Goal: Task Accomplishment & Management: Manage account settings

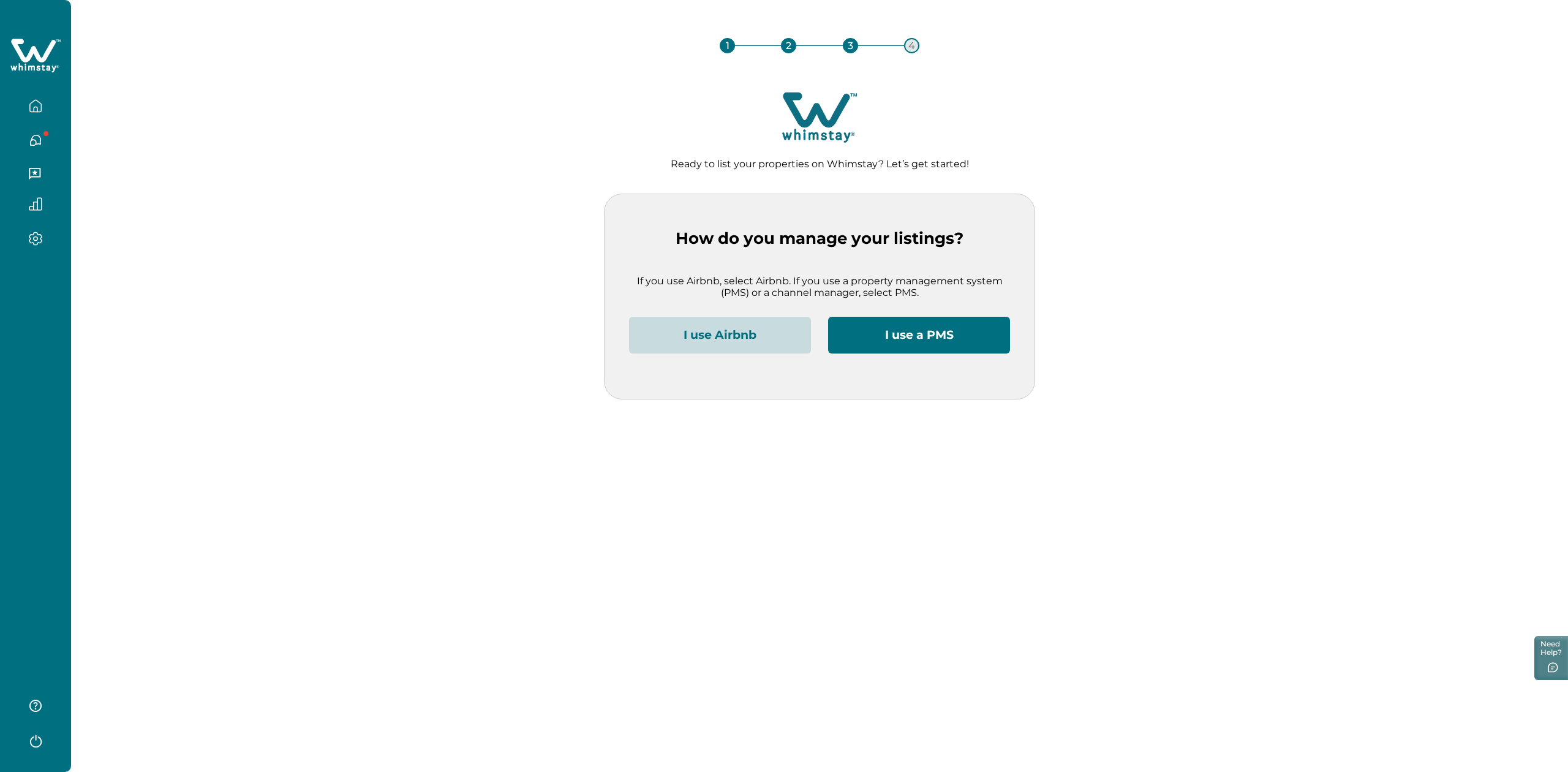
click at [33, 103] on icon "button" at bounding box center [35, 106] width 14 height 14
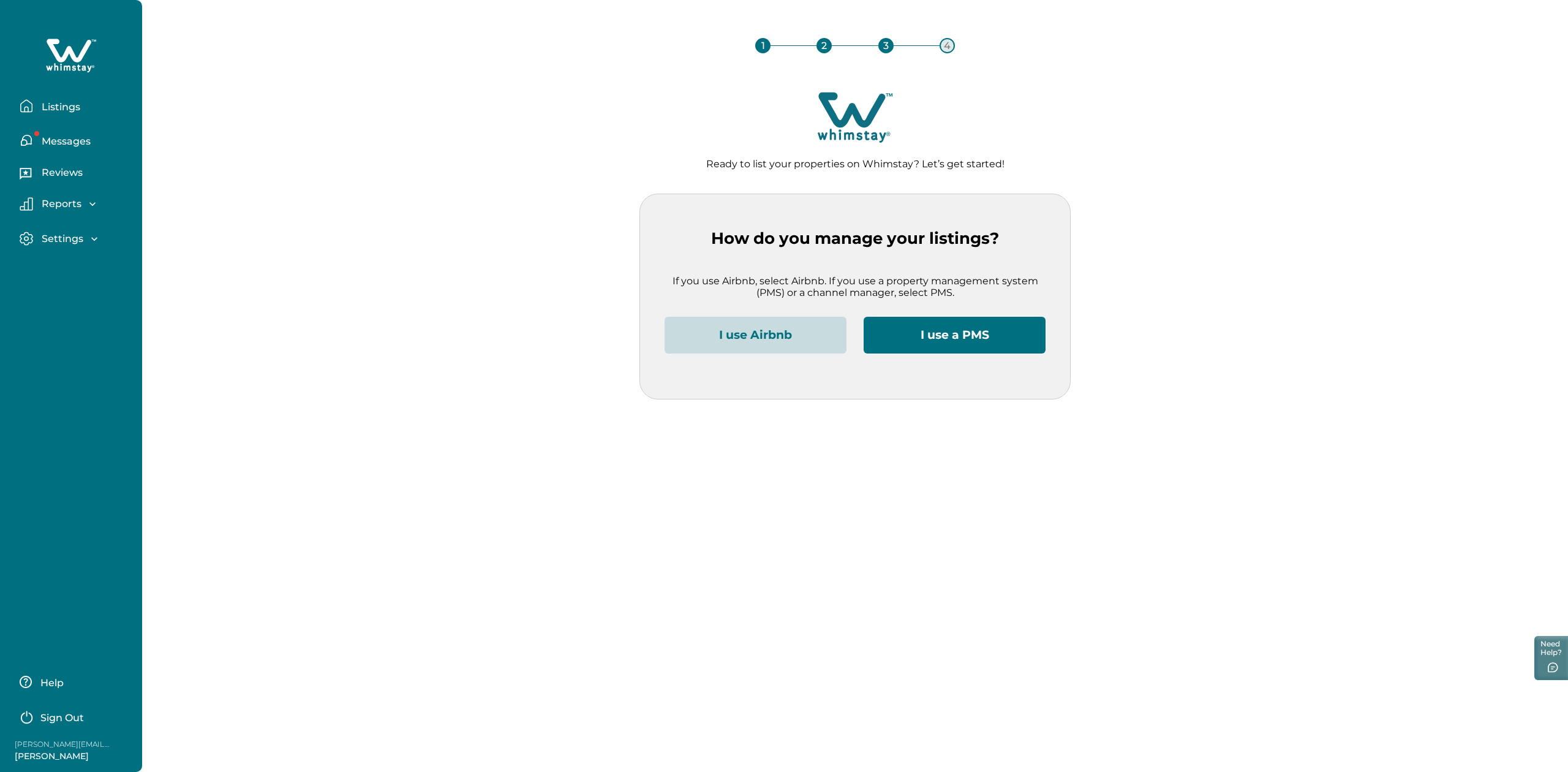
click at [59, 106] on p "Listings" at bounding box center [59, 107] width 42 height 12
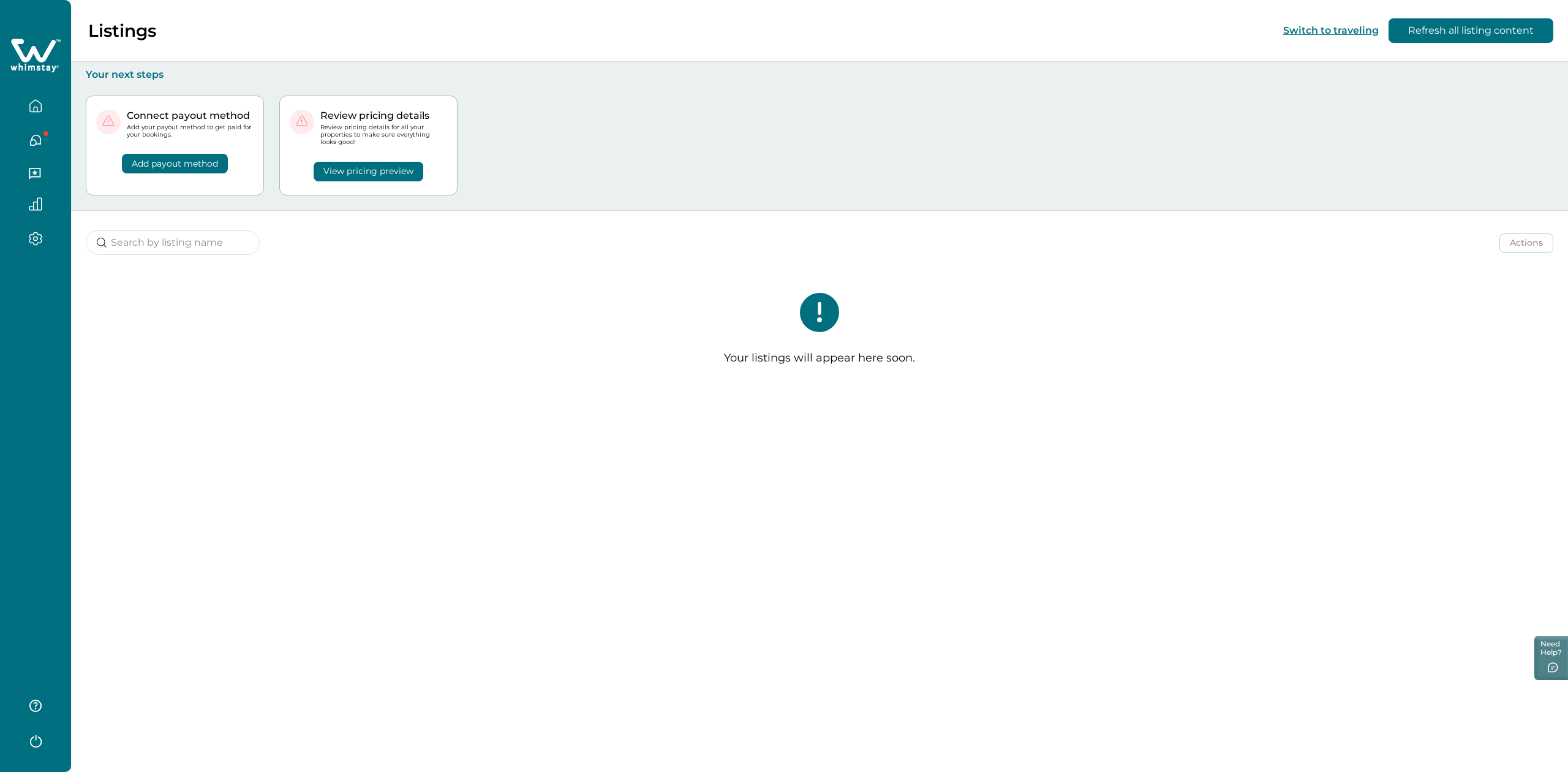
click at [516, 451] on div "Listings Switch to traveling Refresh all listing content Your next steps Connec…" at bounding box center [819, 386] width 1497 height 772
click at [1460, 28] on button "Refresh all listing content" at bounding box center [1470, 31] width 165 height 24
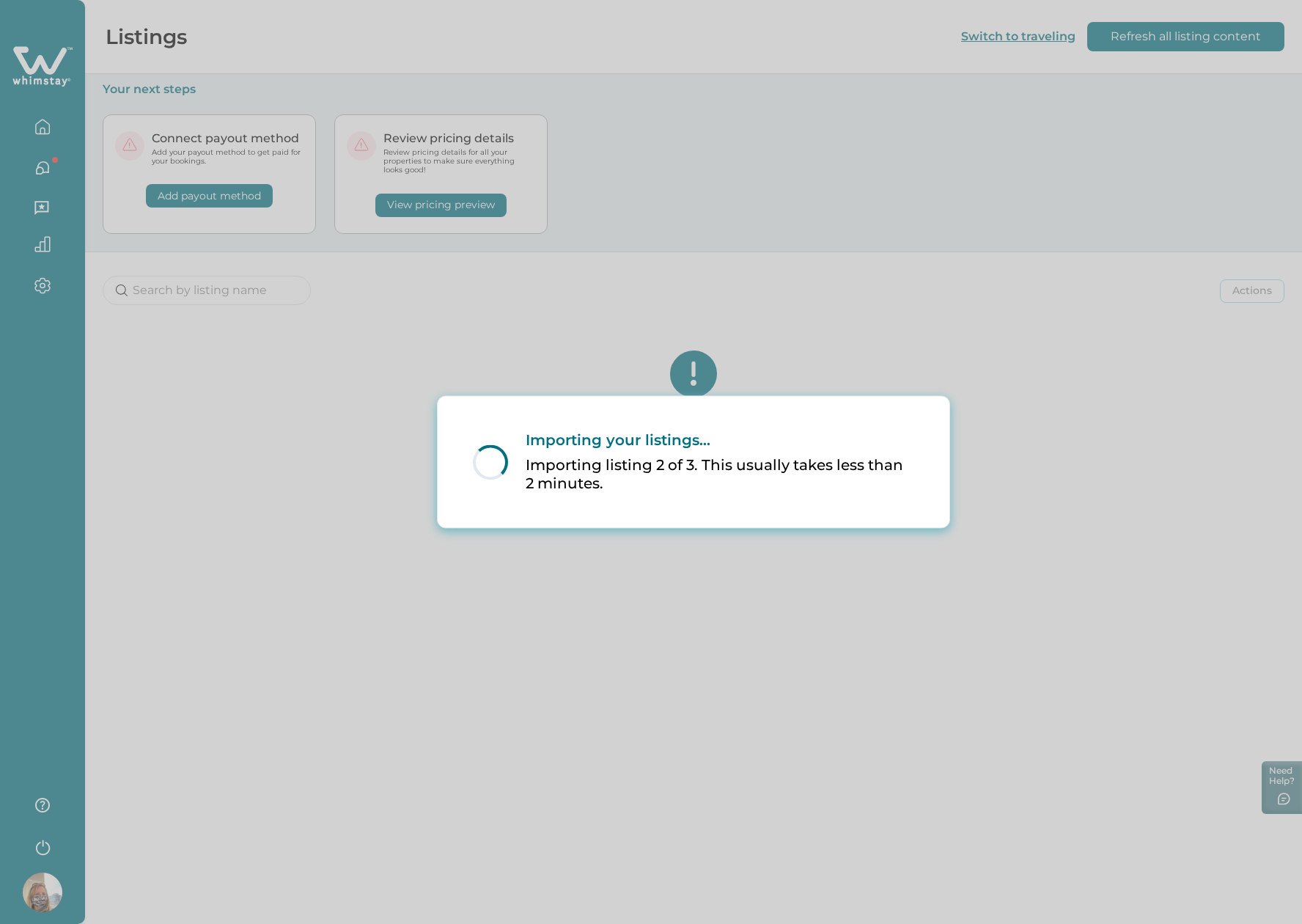
click at [323, 552] on div "Loading... Importing your listings... Importing listing 2 of 3. This usually ta…" at bounding box center [651, 462] width 1302 height 924
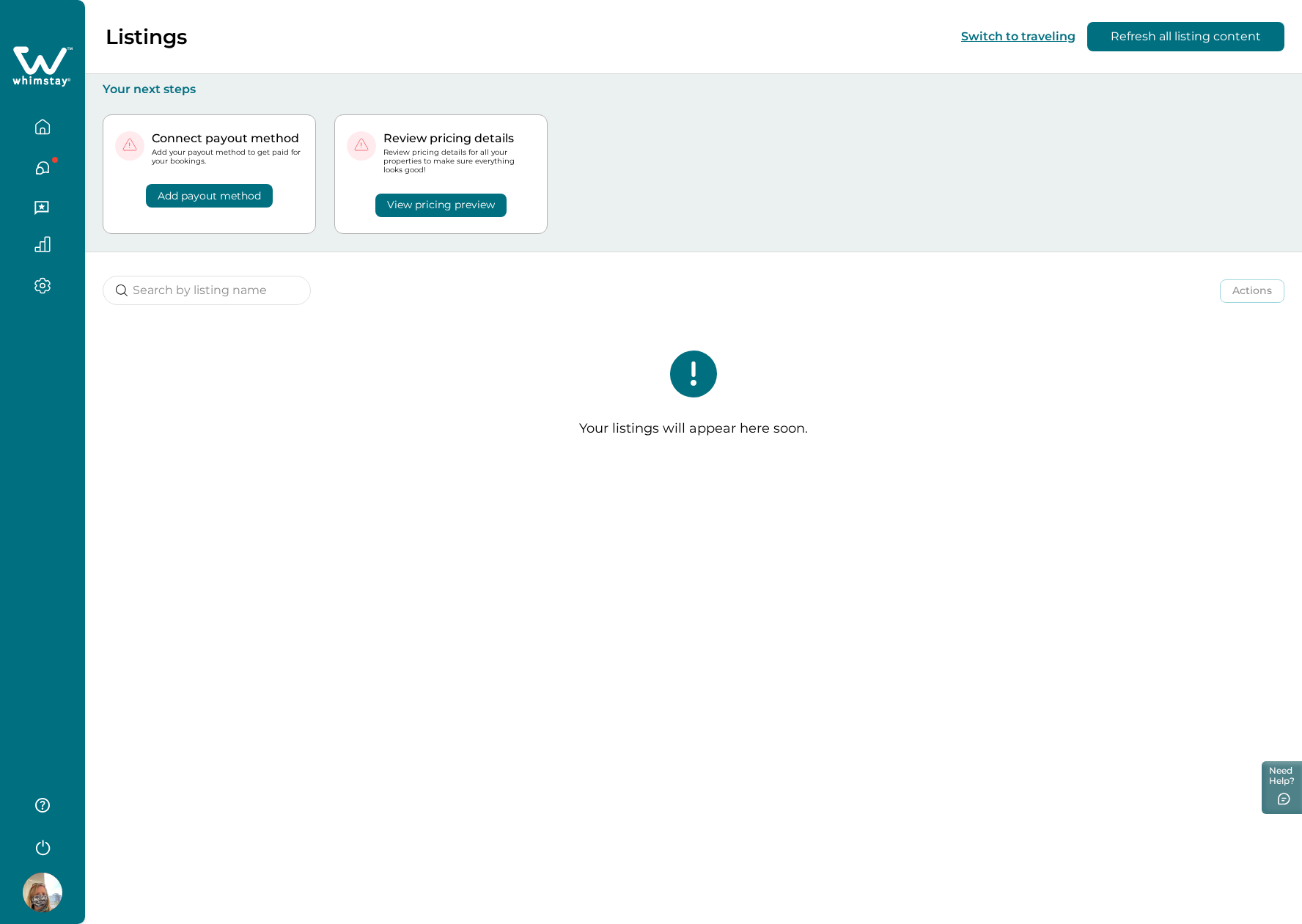
click at [484, 582] on div "Listings Switch to traveling Refresh all listing content Your next steps Connec…" at bounding box center [693, 462] width 1217 height 924
click at [547, 473] on div "Your listings will appear here soon." at bounding box center [693, 400] width 1217 height 157
click at [43, 174] on icon "button" at bounding box center [42, 168] width 16 height 16
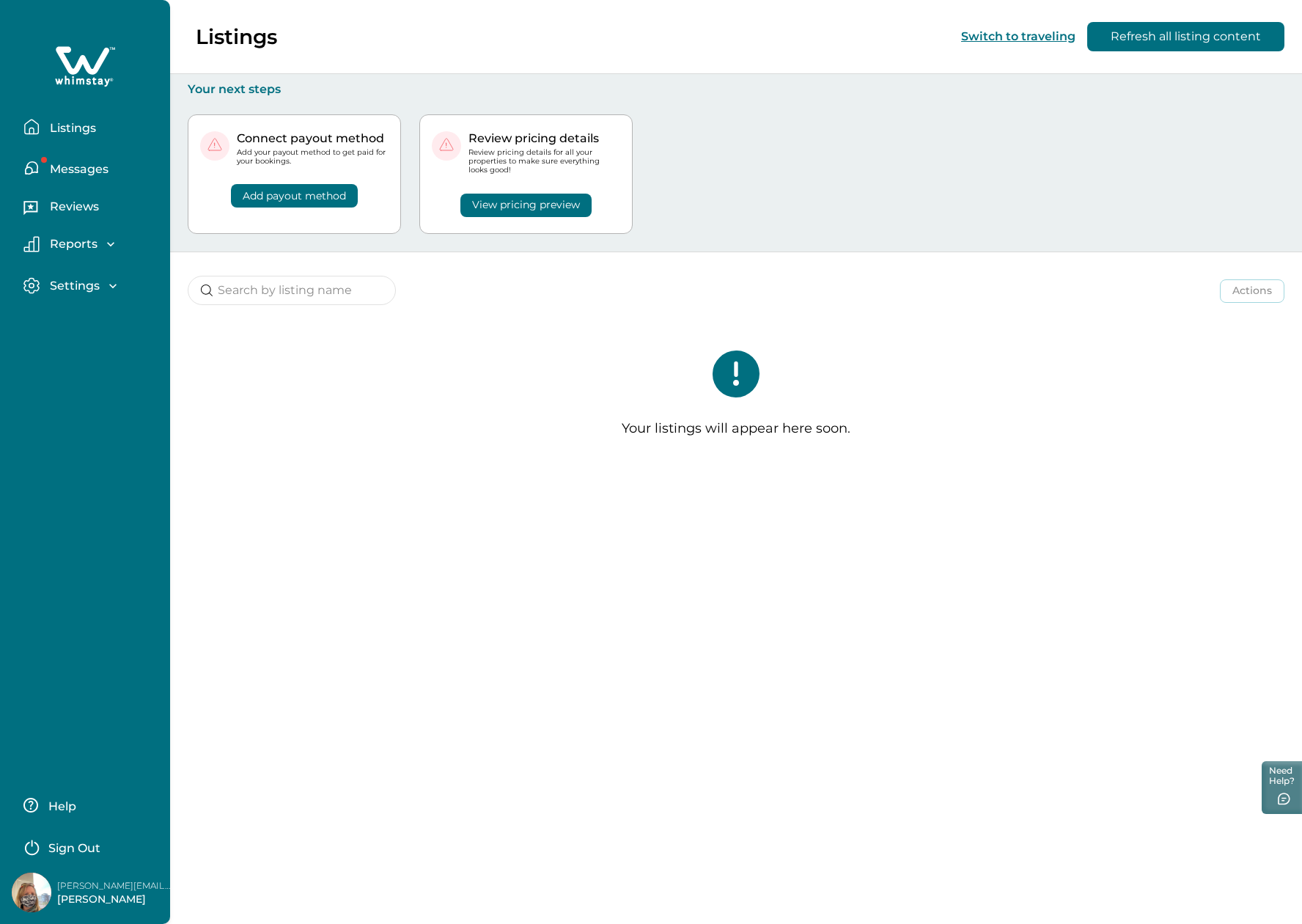
click at [68, 168] on p "Messages" at bounding box center [77, 169] width 63 height 15
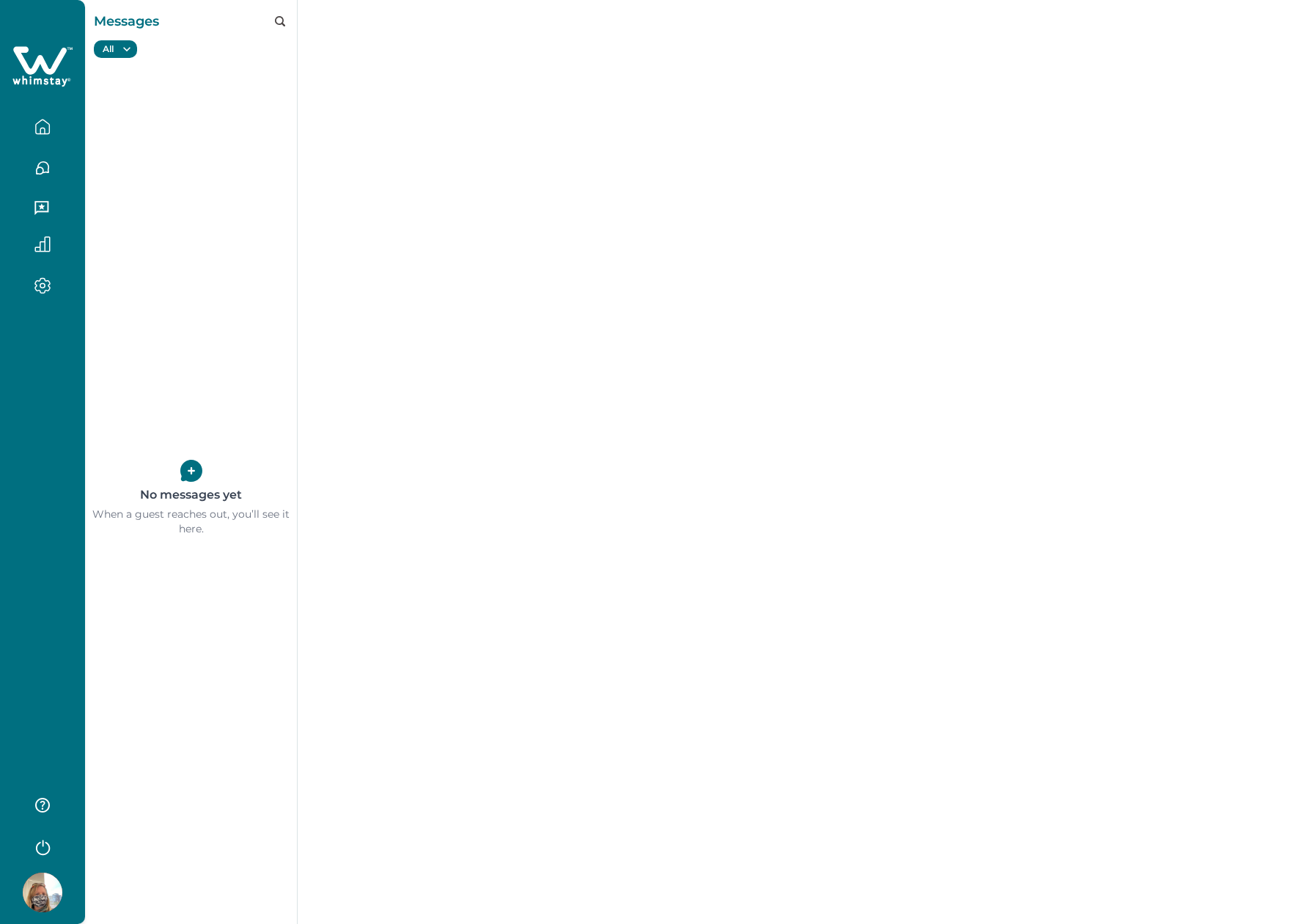
click at [48, 131] on icon "button" at bounding box center [42, 127] width 16 height 16
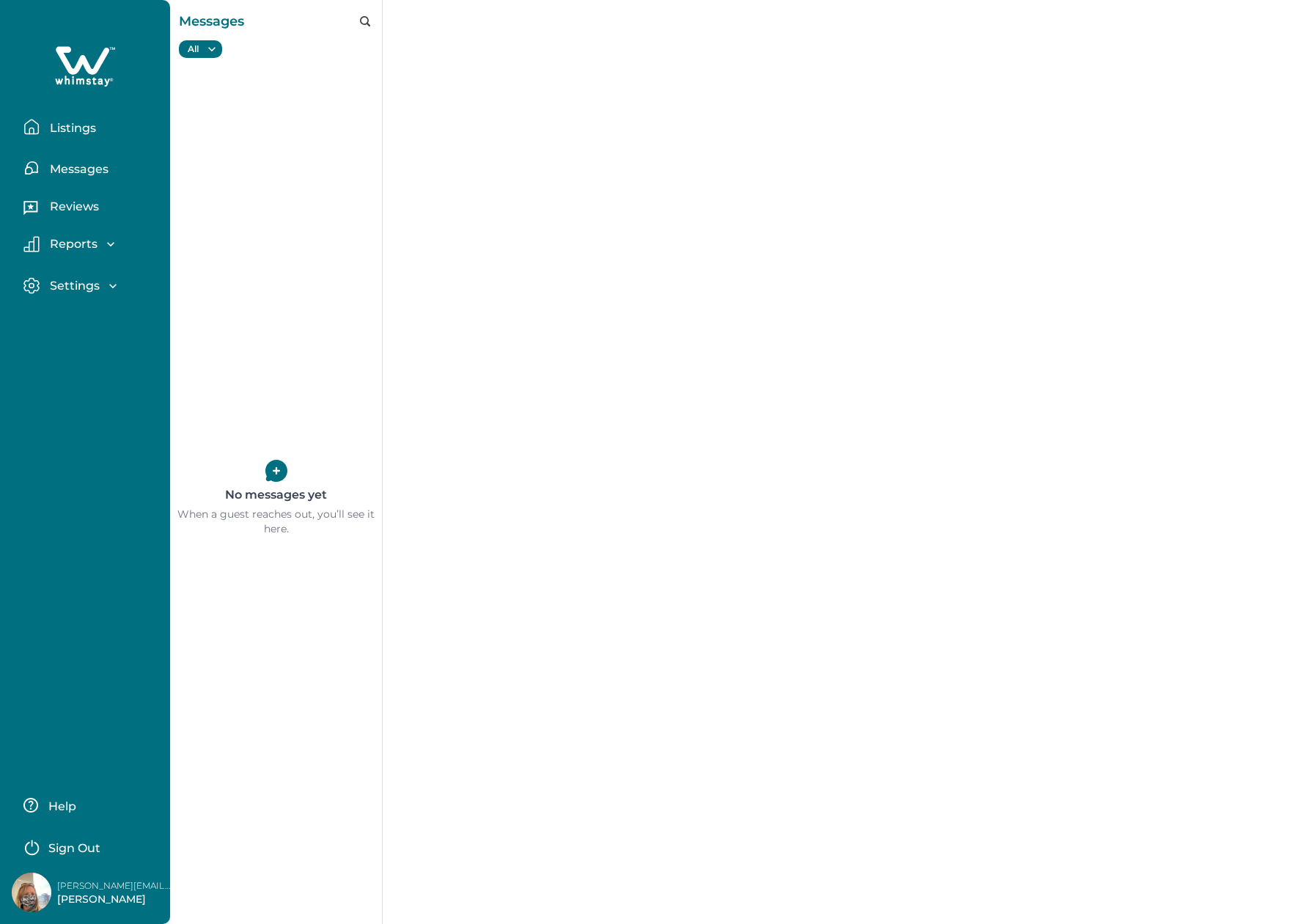
click at [48, 131] on p "Listings" at bounding box center [70, 128] width 50 height 15
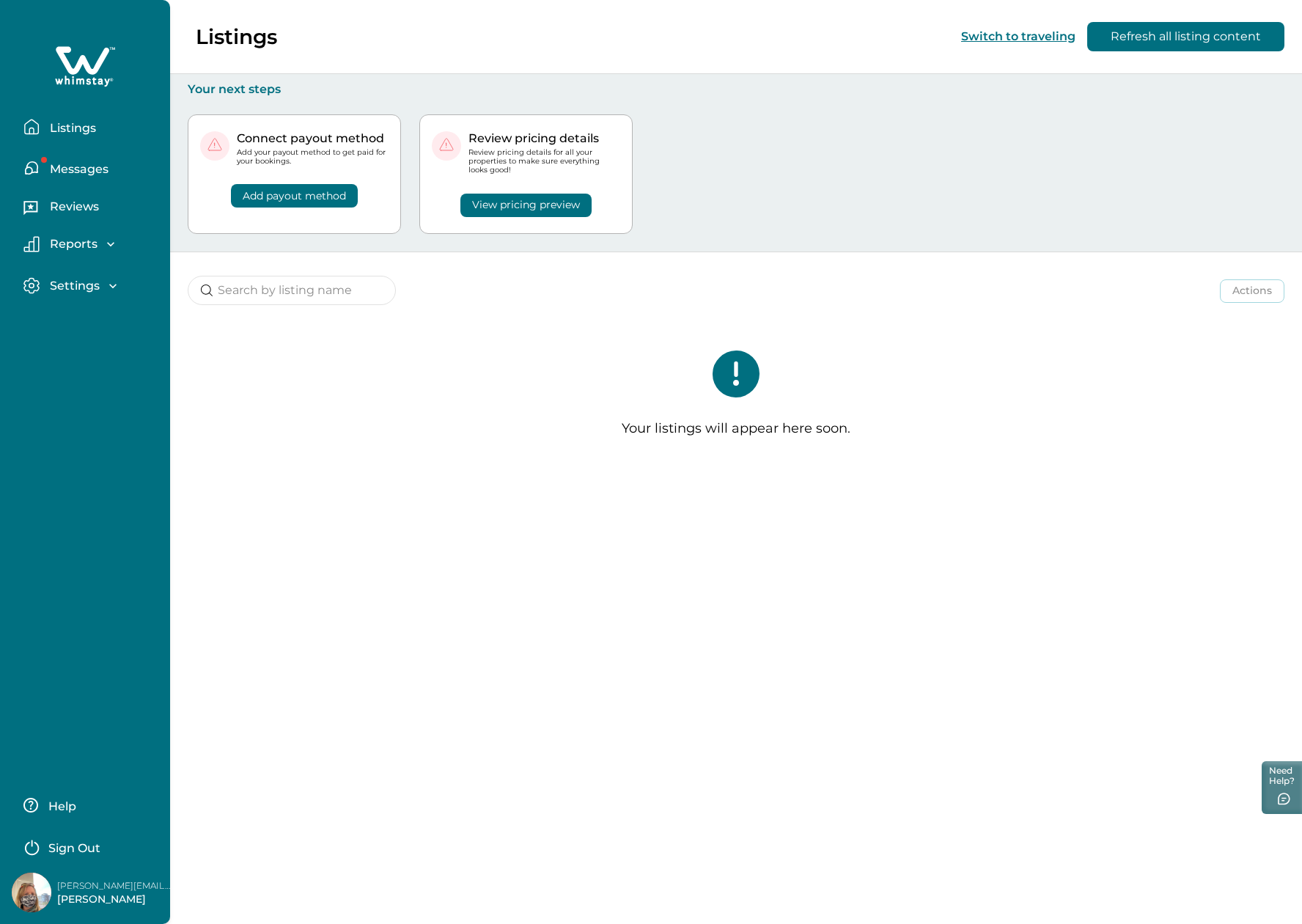
click at [512, 415] on div "Your listings will appear here soon." at bounding box center [736, 400] width 1132 height 157
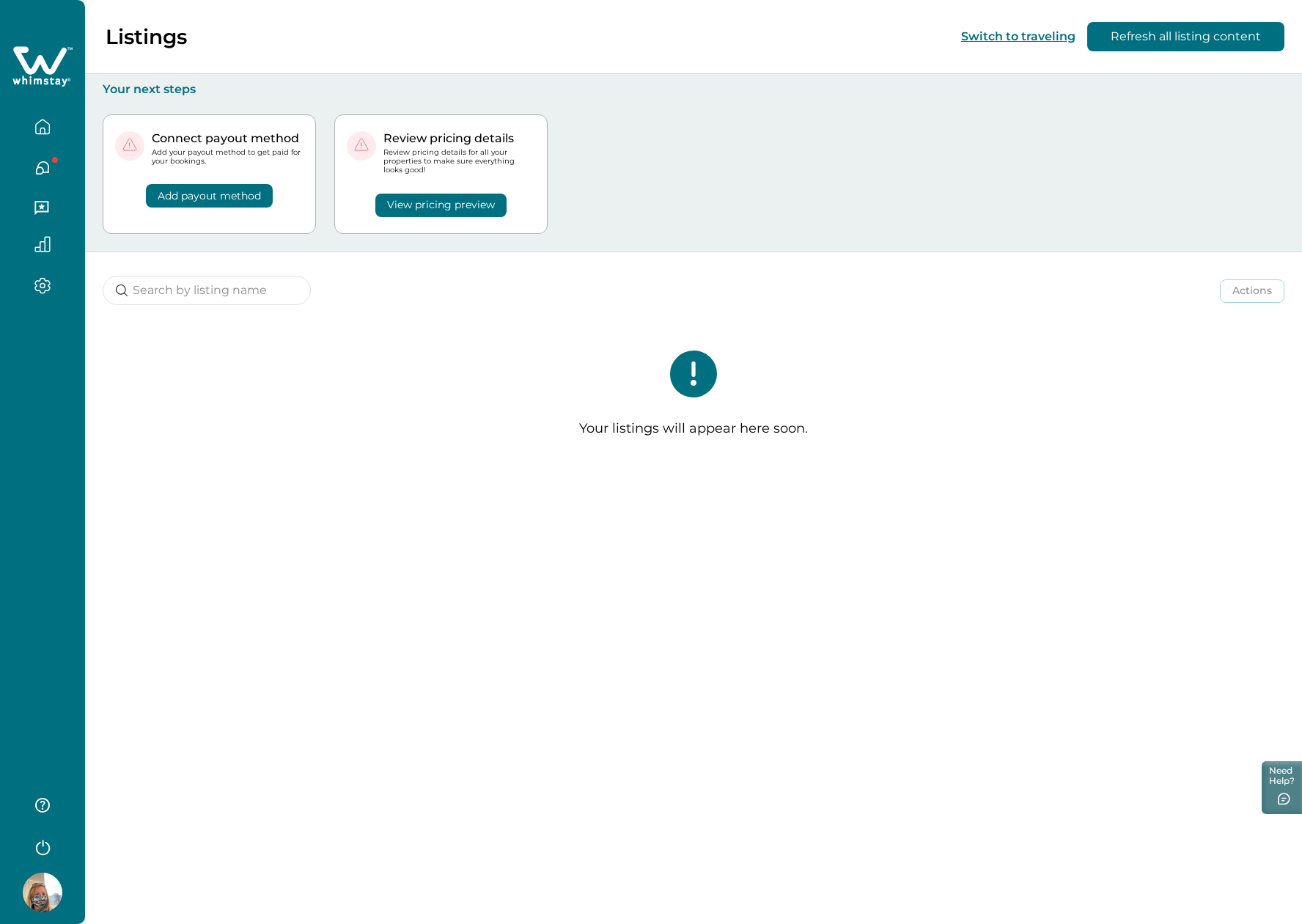
click at [42, 900] on img at bounding box center [43, 892] width 39 height 39
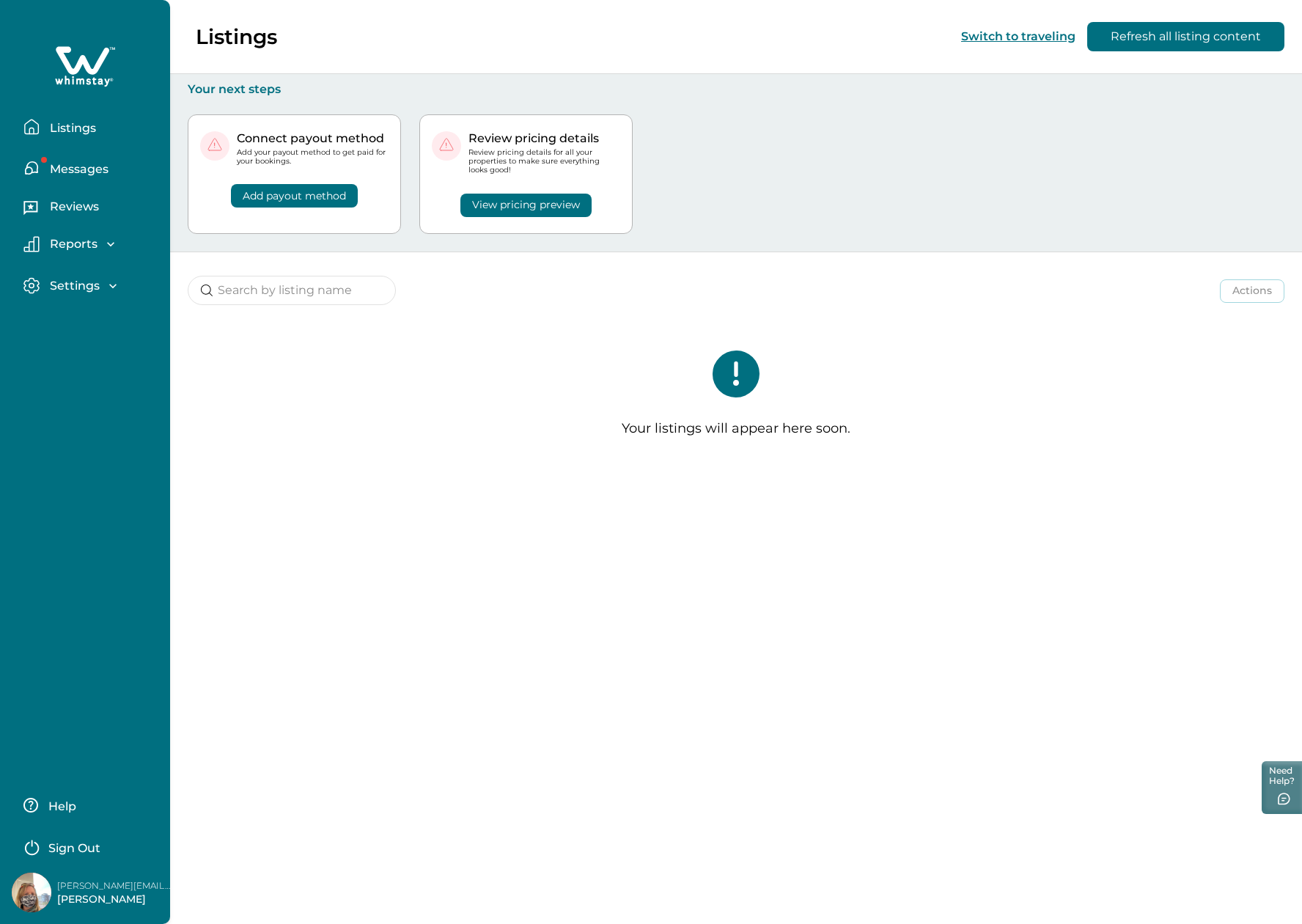
click at [91, 886] on p "[PERSON_NAME][EMAIL_ADDRESS][DOMAIN_NAME]" at bounding box center [115, 885] width 117 height 15
copy p "[PERSON_NAME][EMAIL_ADDRESS][DOMAIN_NAME]"
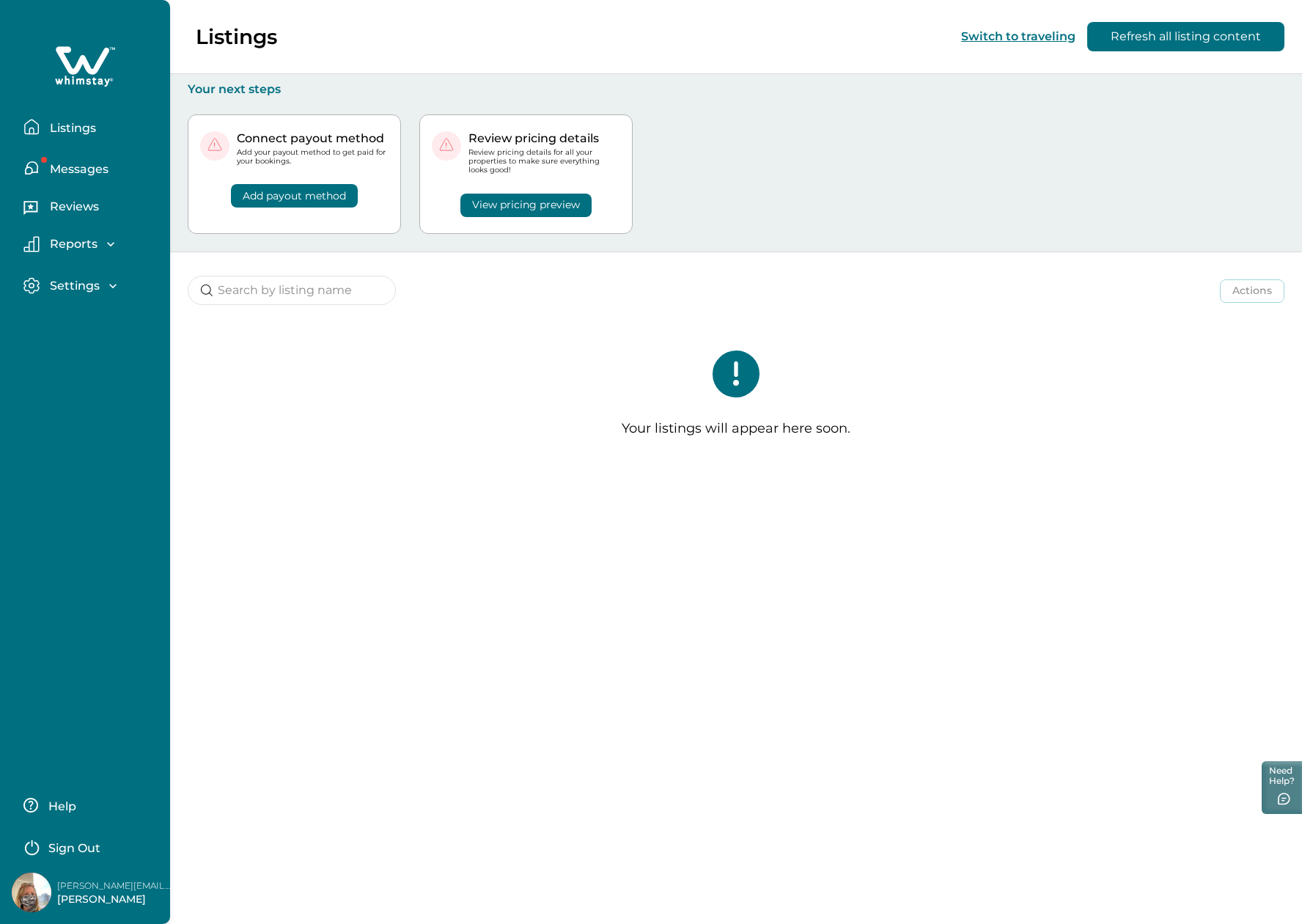
click at [471, 549] on div "Listings Switch to traveling Refresh all listing content Your next steps Connec…" at bounding box center [736, 462] width 1132 height 924
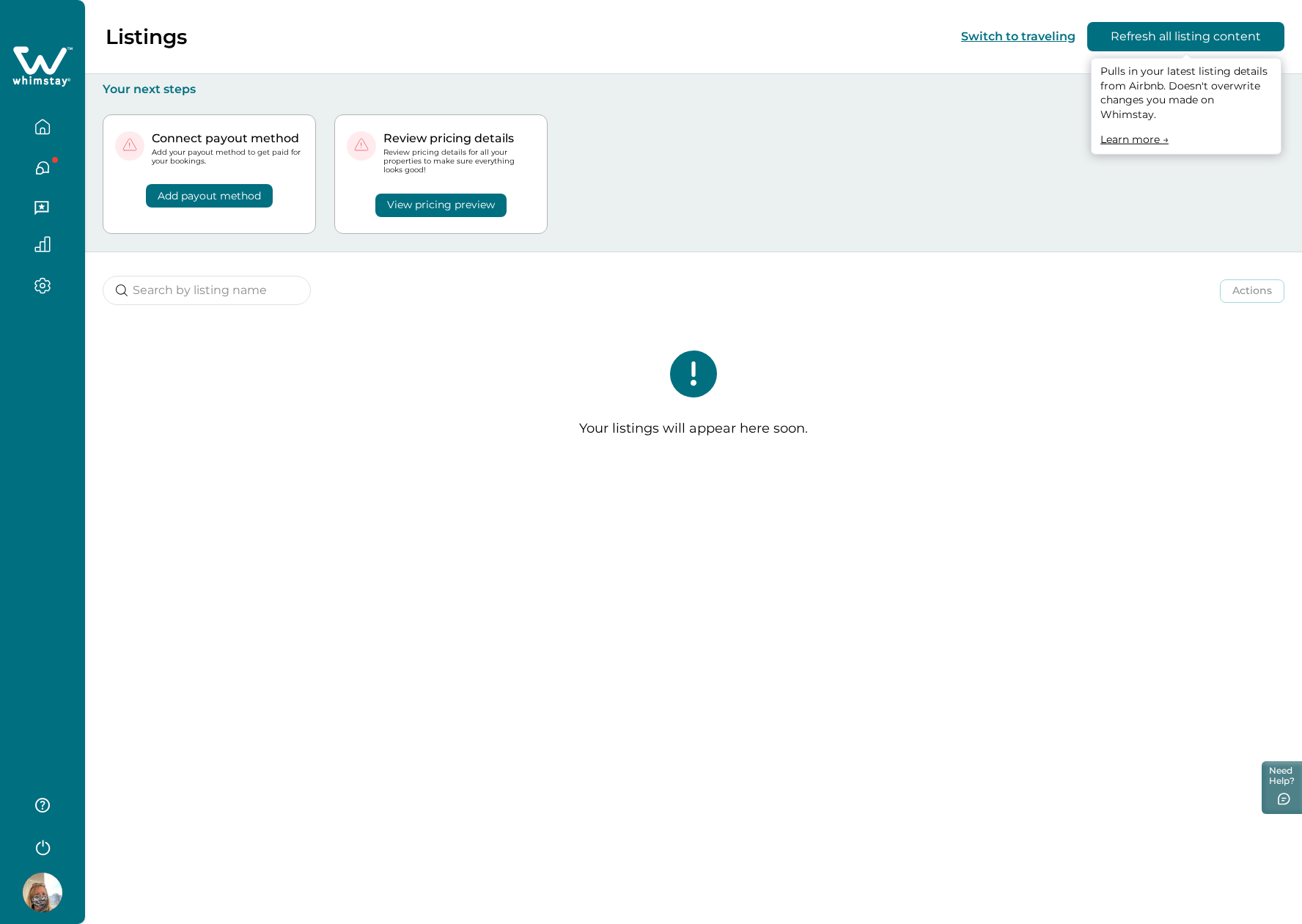
click at [1152, 38] on button "Refresh all listing content" at bounding box center [1186, 37] width 197 height 29
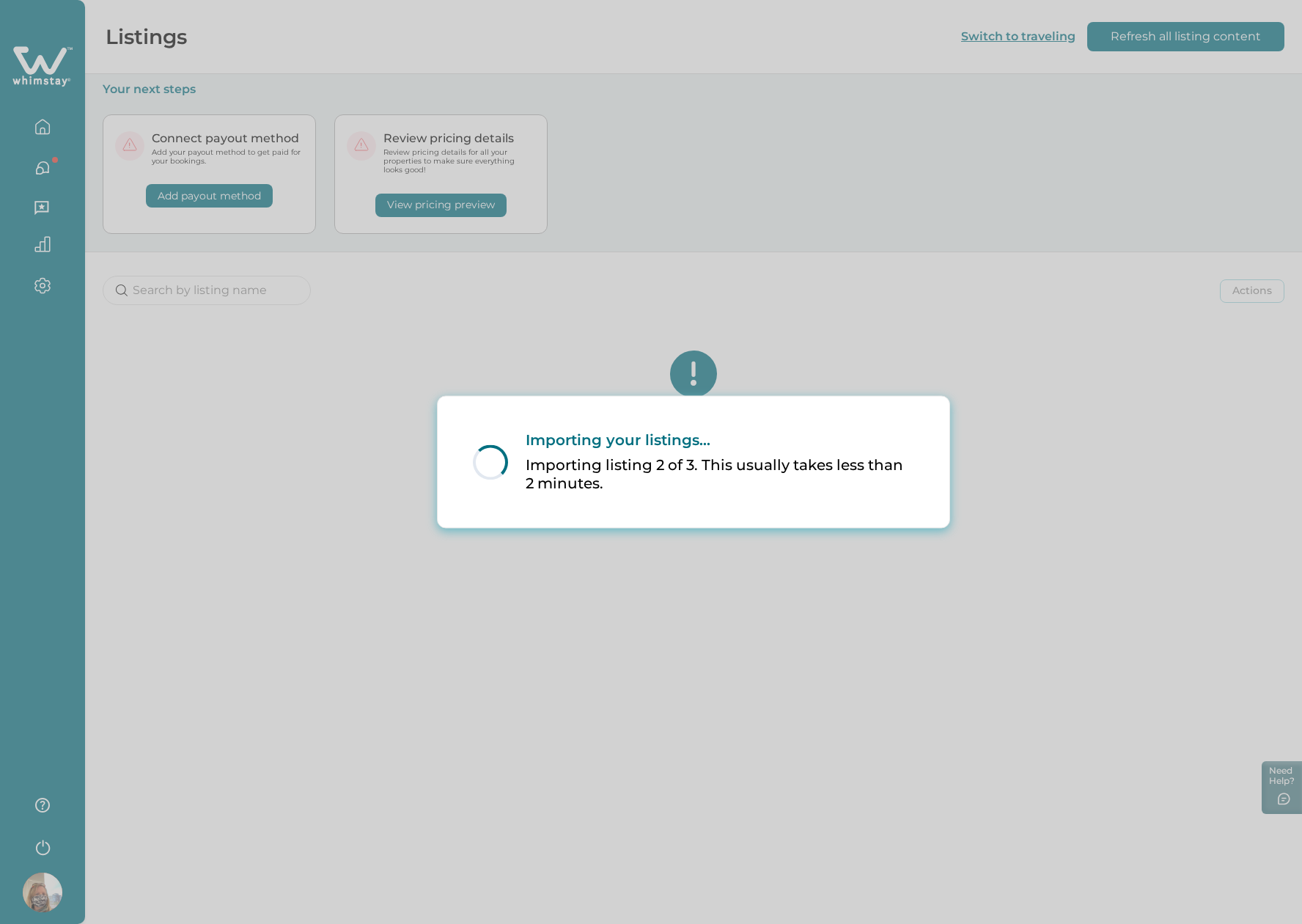
click at [308, 698] on div "Loading... Importing your listings... Importing listing 2 of 3. This usually ta…" at bounding box center [651, 462] width 1302 height 924
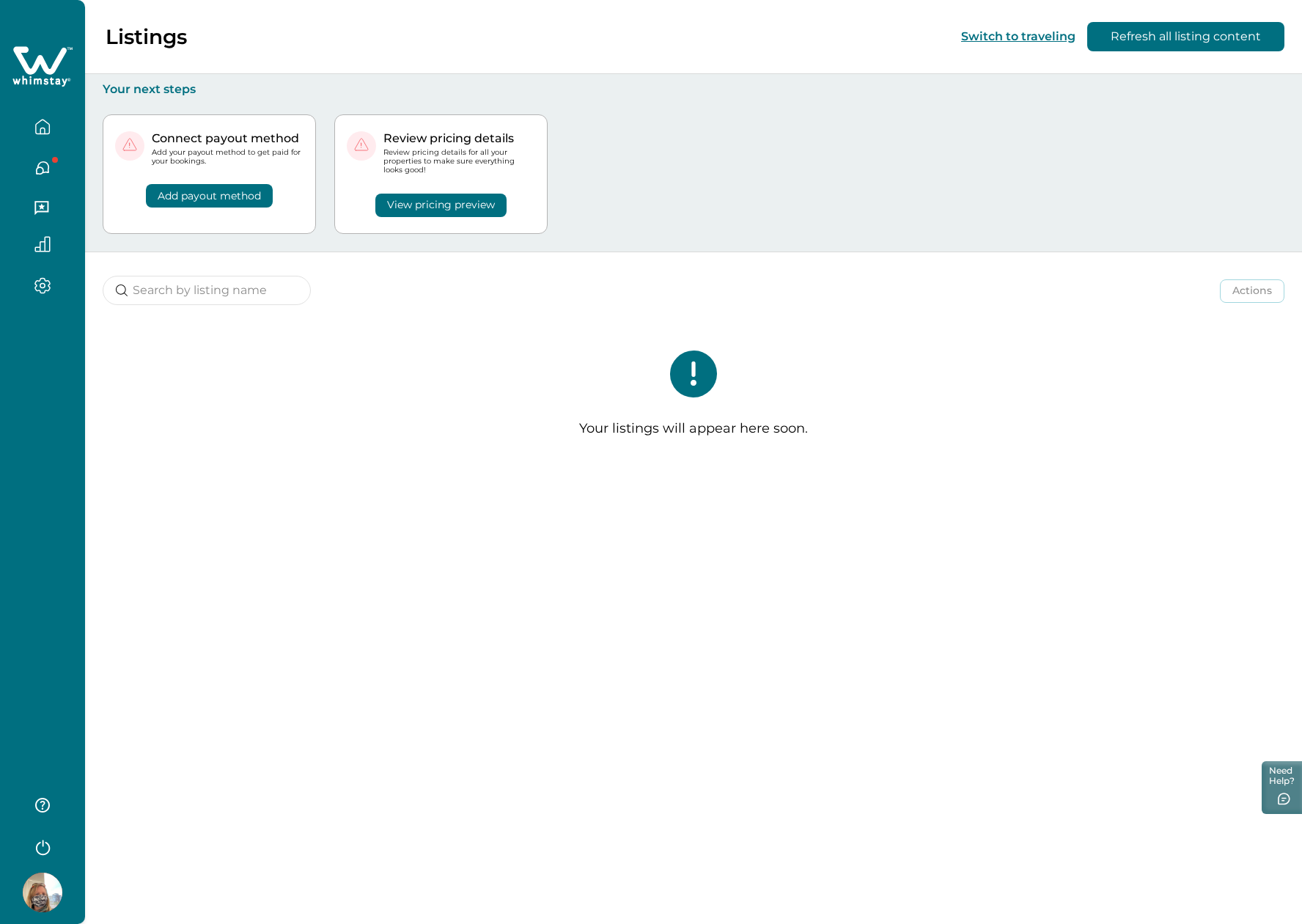
click at [37, 132] on icon "button" at bounding box center [42, 127] width 16 height 16
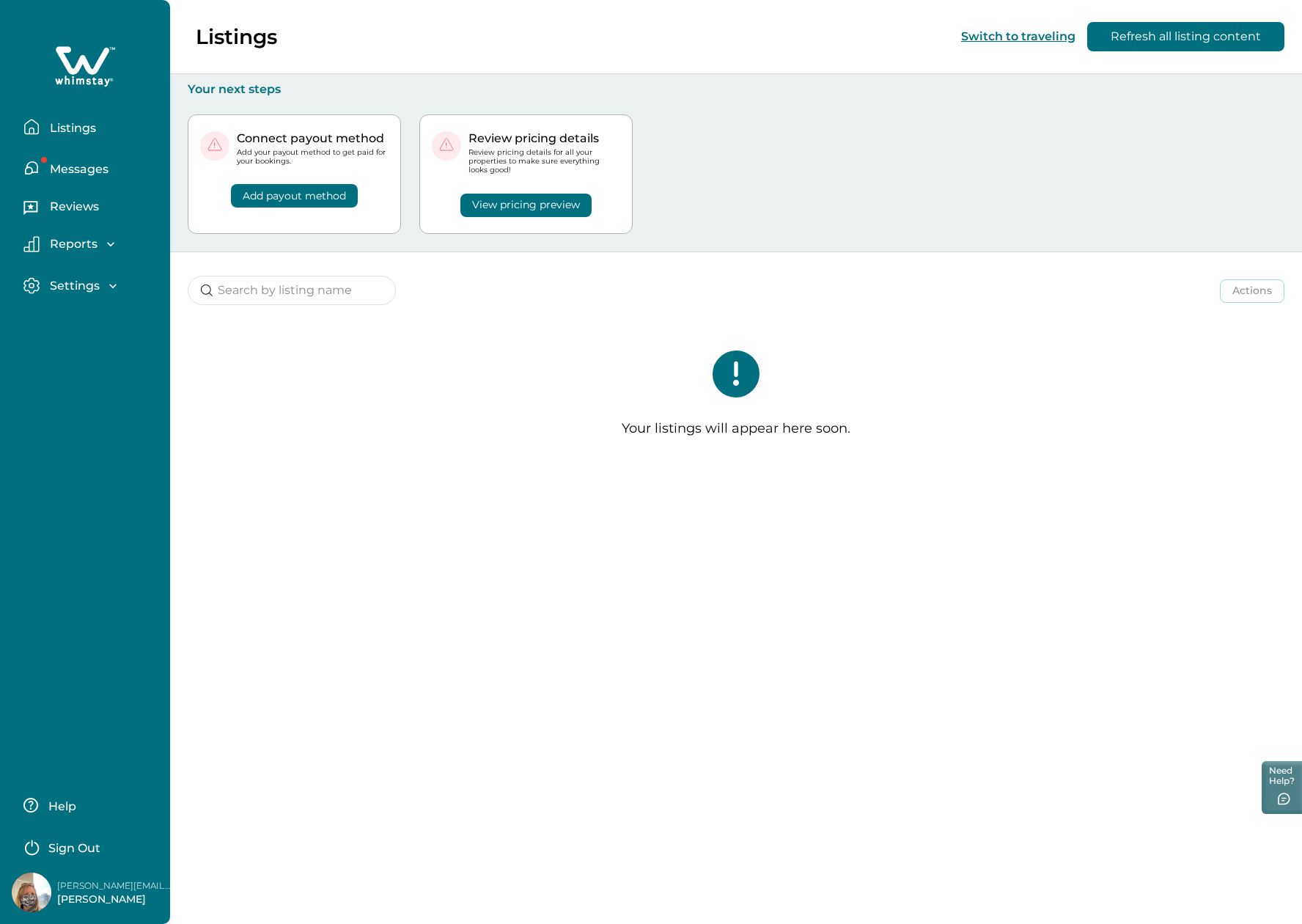
click at [37, 132] on icon "button" at bounding box center [31, 127] width 16 height 16
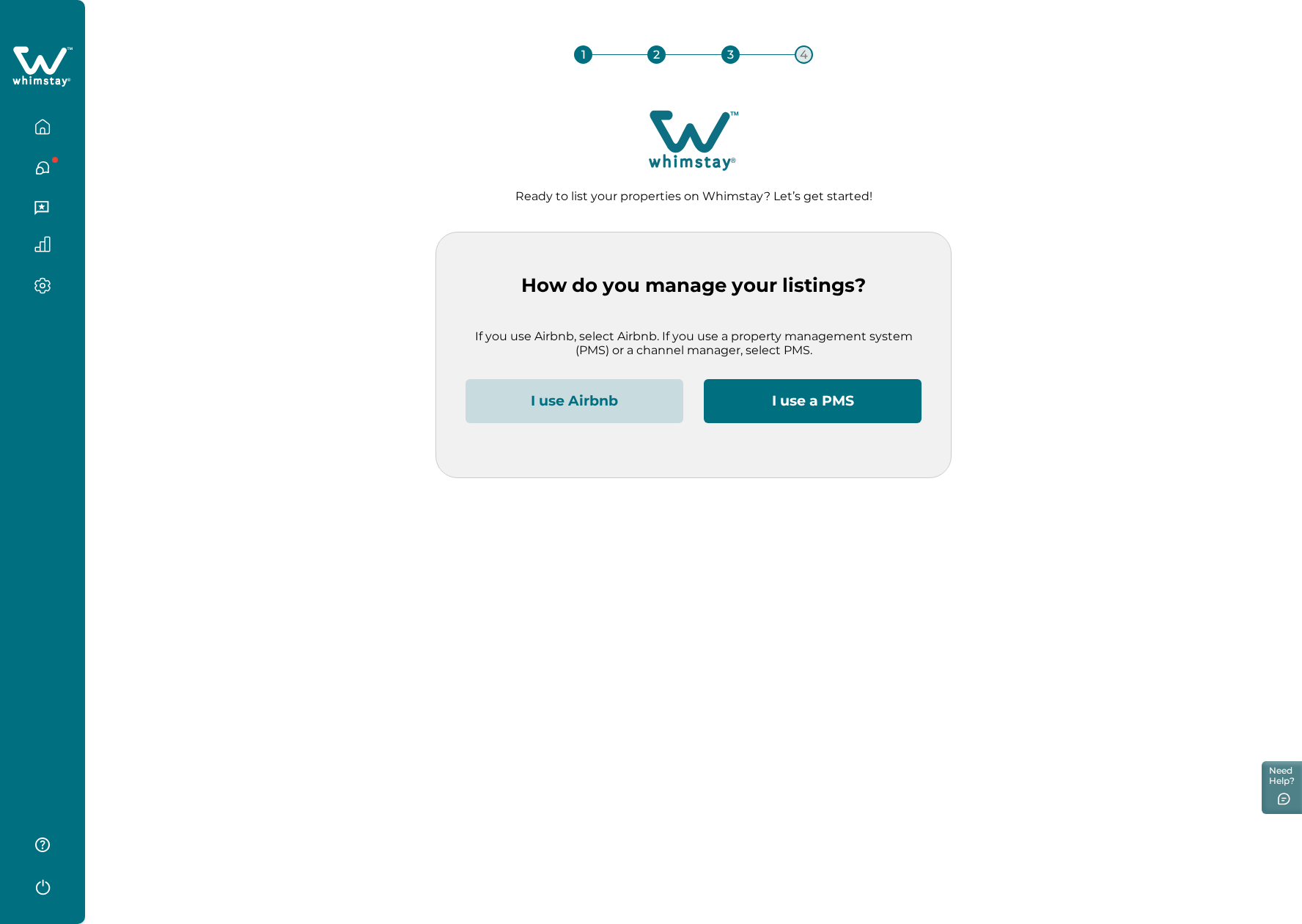
click at [622, 402] on button "I use Airbnb" at bounding box center [574, 400] width 218 height 44
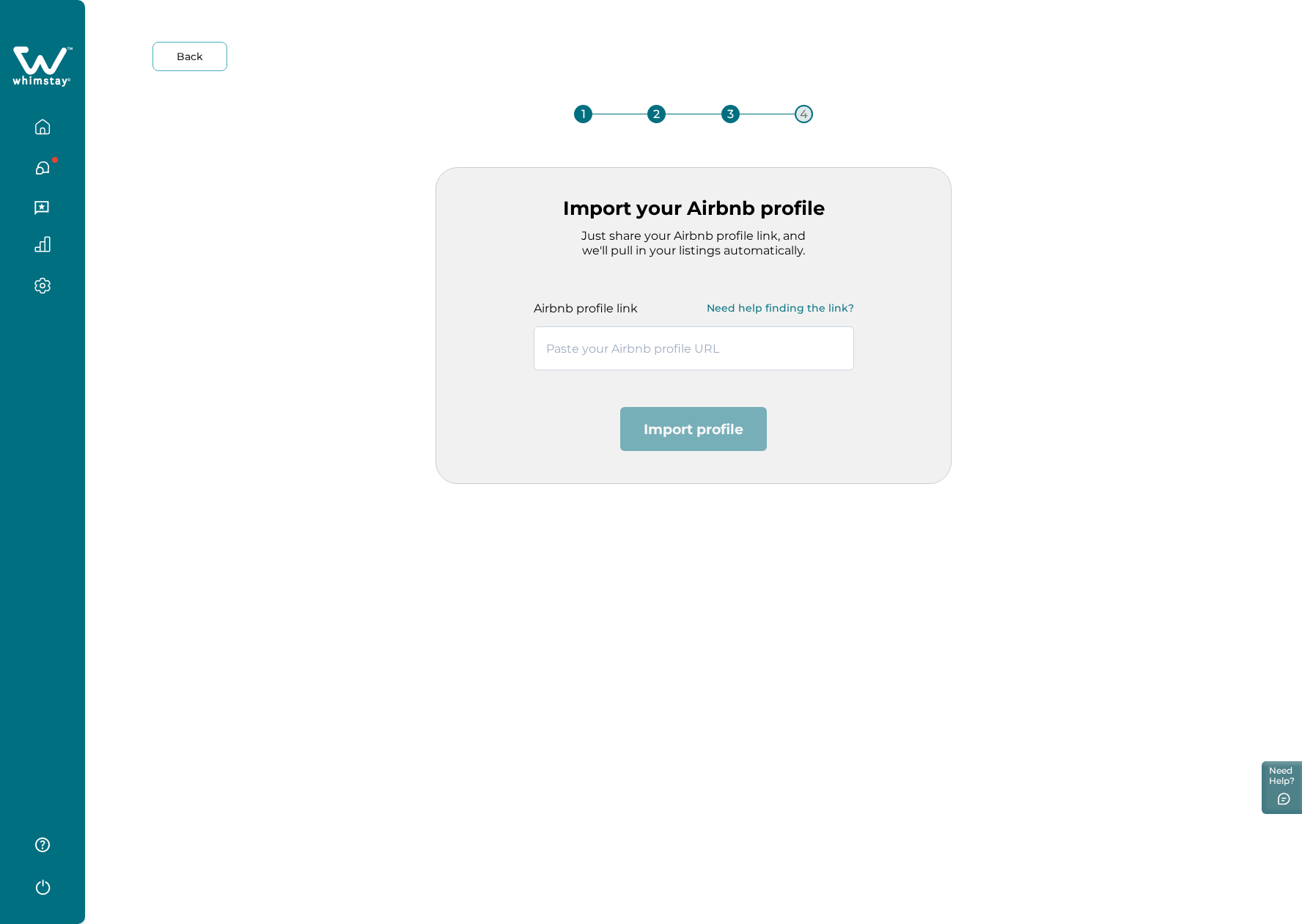
click at [626, 358] on input "text" at bounding box center [693, 348] width 321 height 44
paste input "https://www.airbnb.com/users/show/691731315"
type input "https://www.airbnb.com/users/show/691731315"
click at [703, 435] on button "Import profile" at bounding box center [694, 428] width 147 height 44
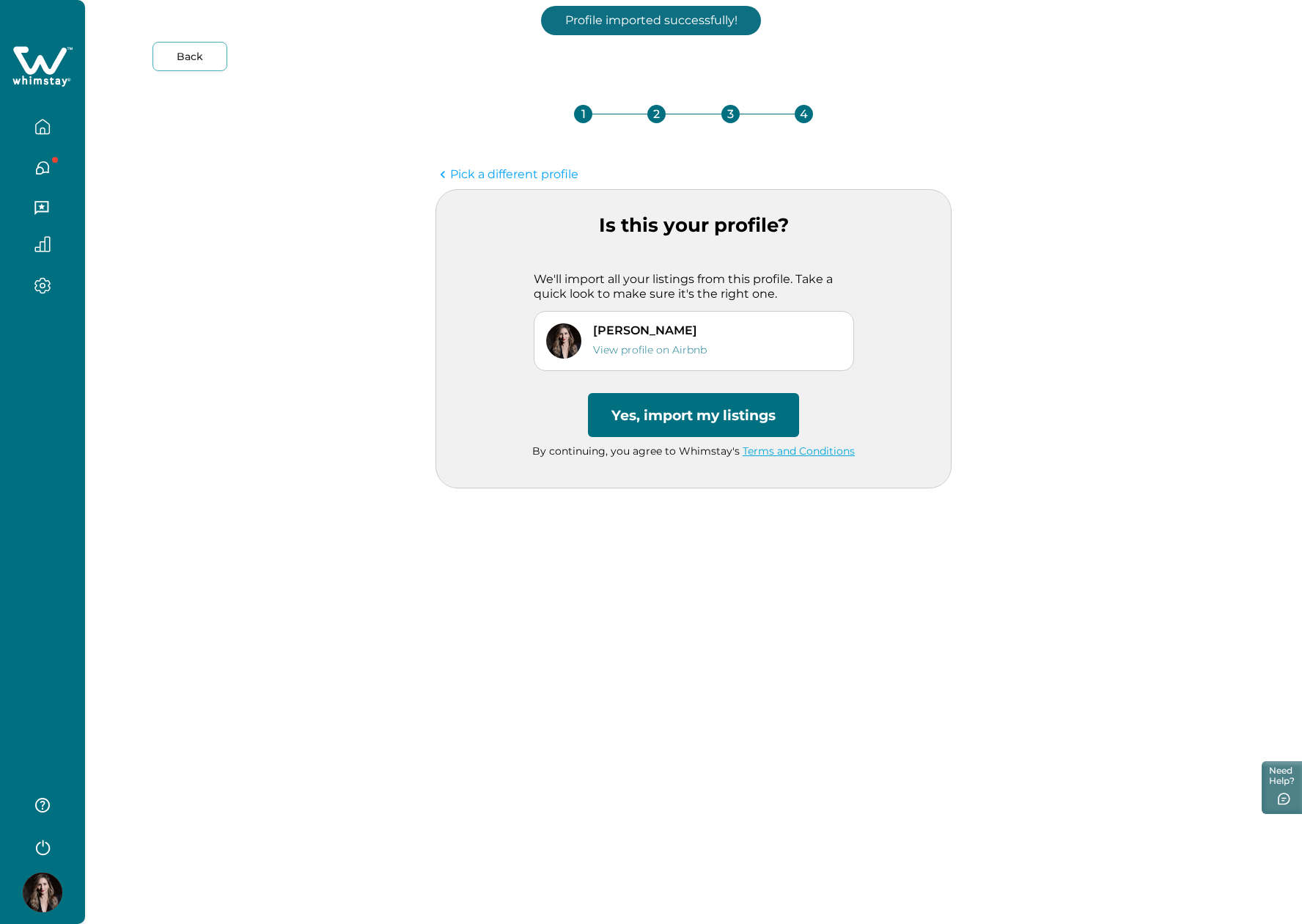
click at [687, 397] on button "Yes, import my listings" at bounding box center [693, 415] width 211 height 44
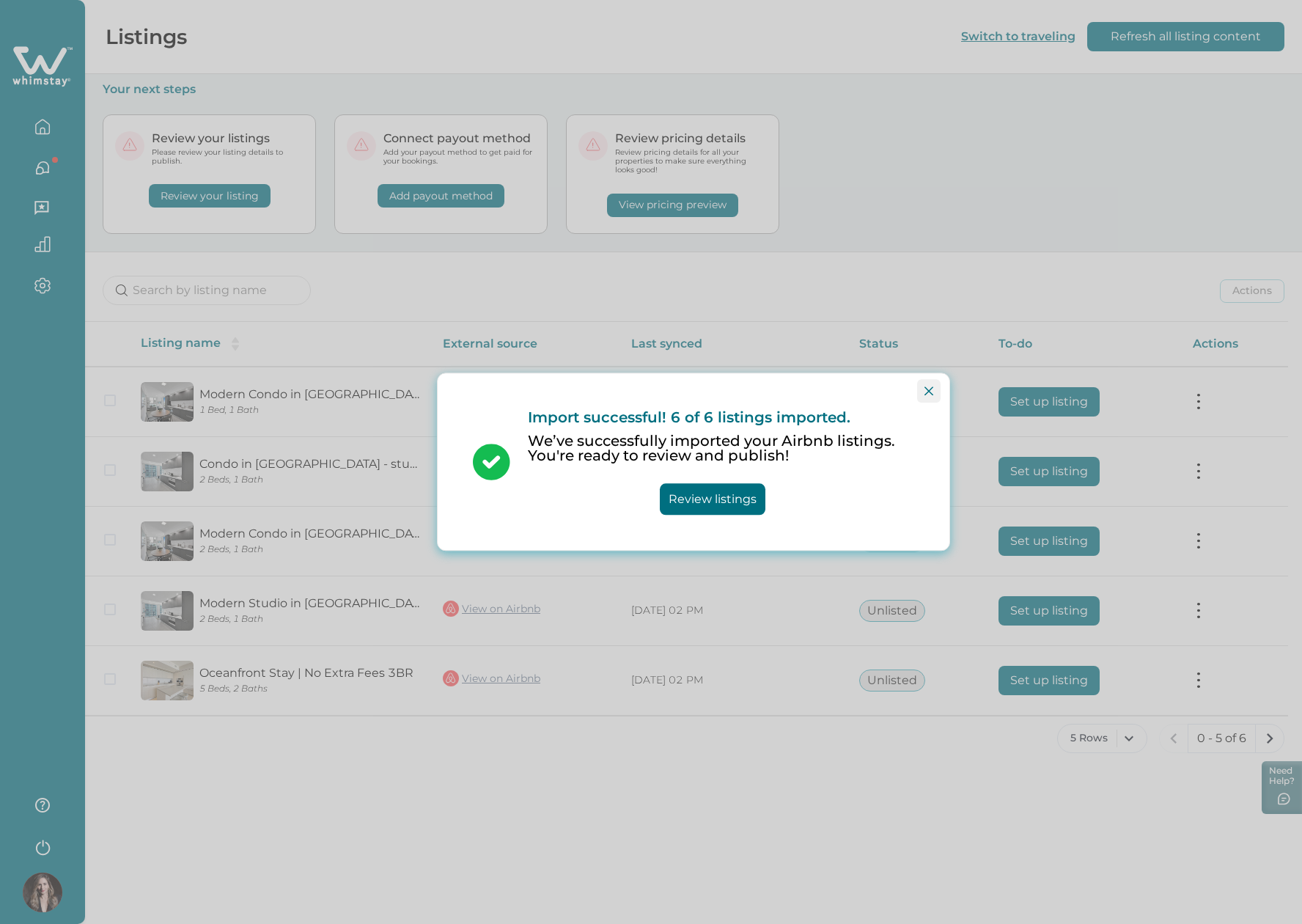
click at [928, 393] on icon "Close" at bounding box center [928, 391] width 9 height 9
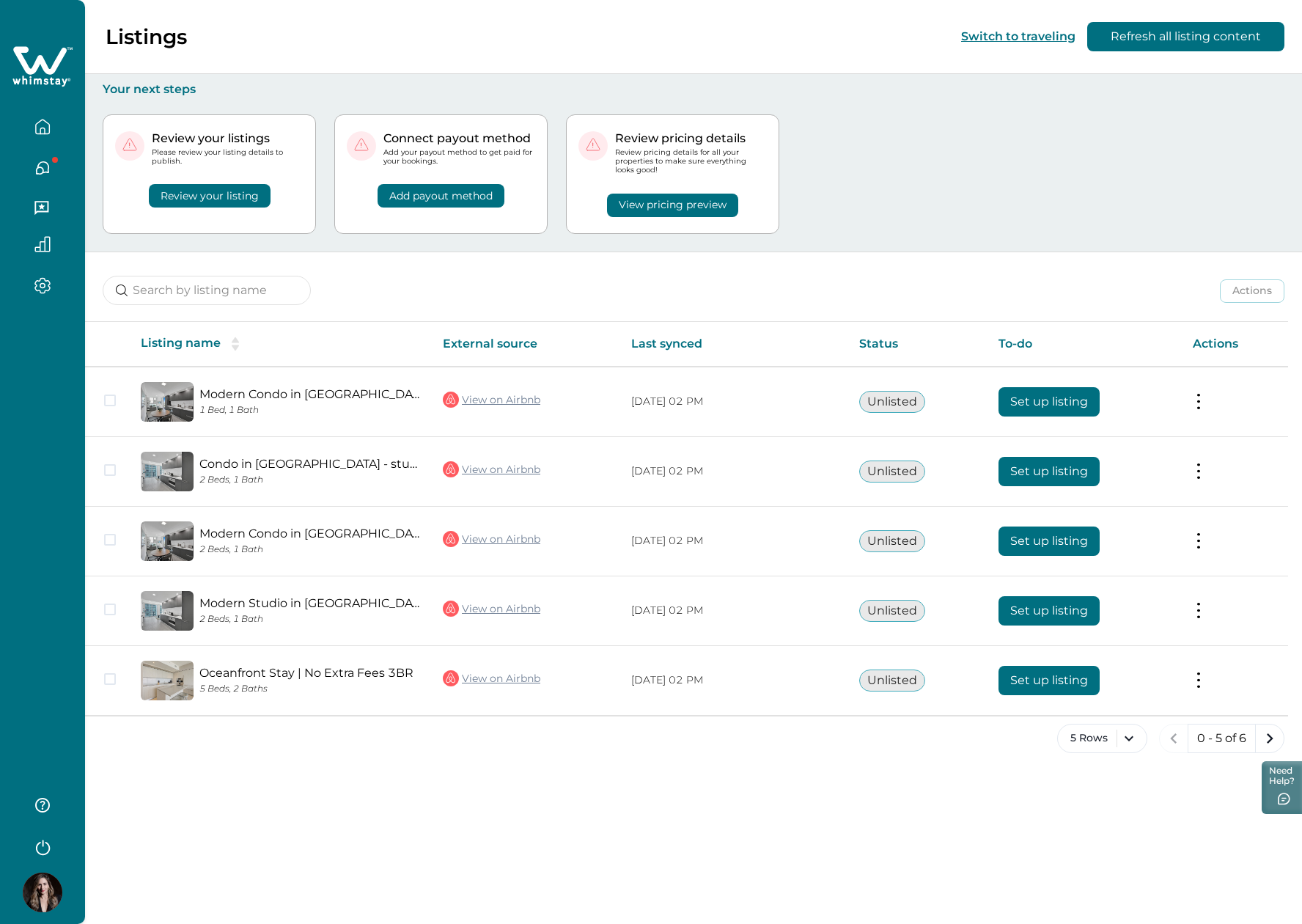
click at [444, 811] on div "Listings Switch to traveling Refresh all listing content Your next steps Review…" at bounding box center [693, 462] width 1217 height 924
